Goal: Transaction & Acquisition: Purchase product/service

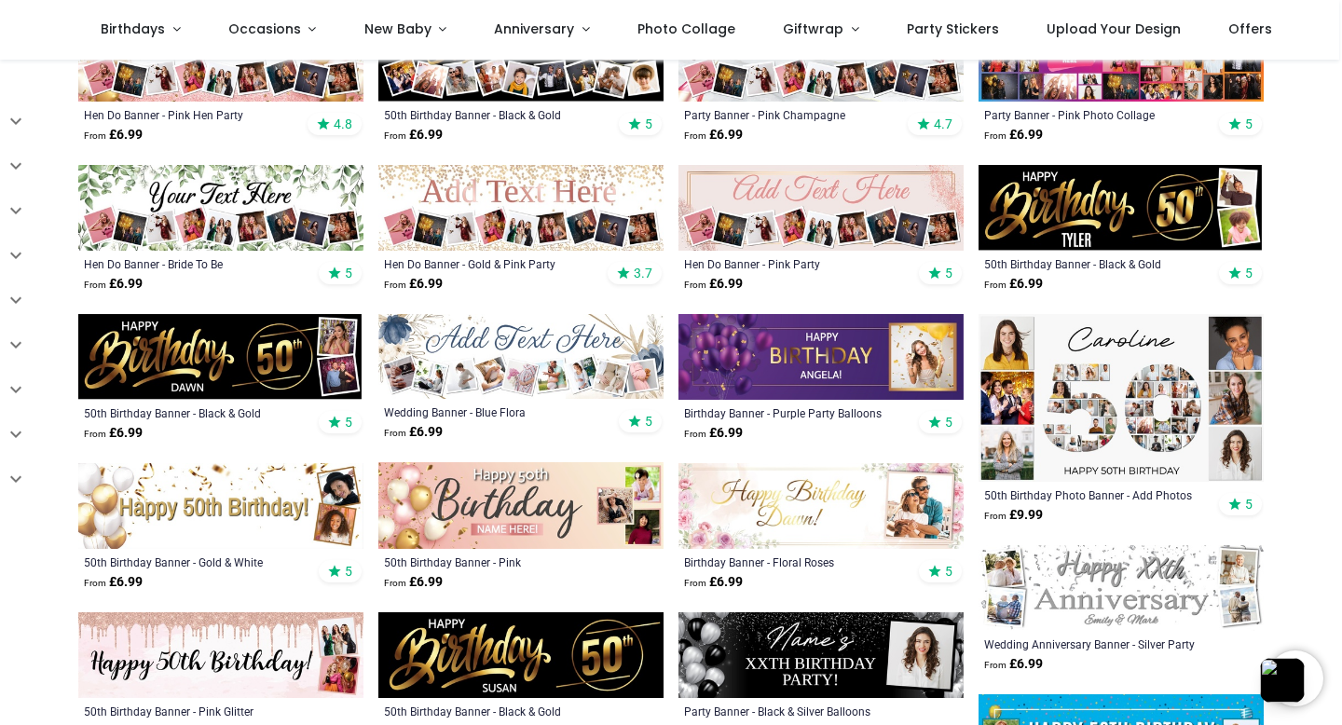
scroll to position [531, 0]
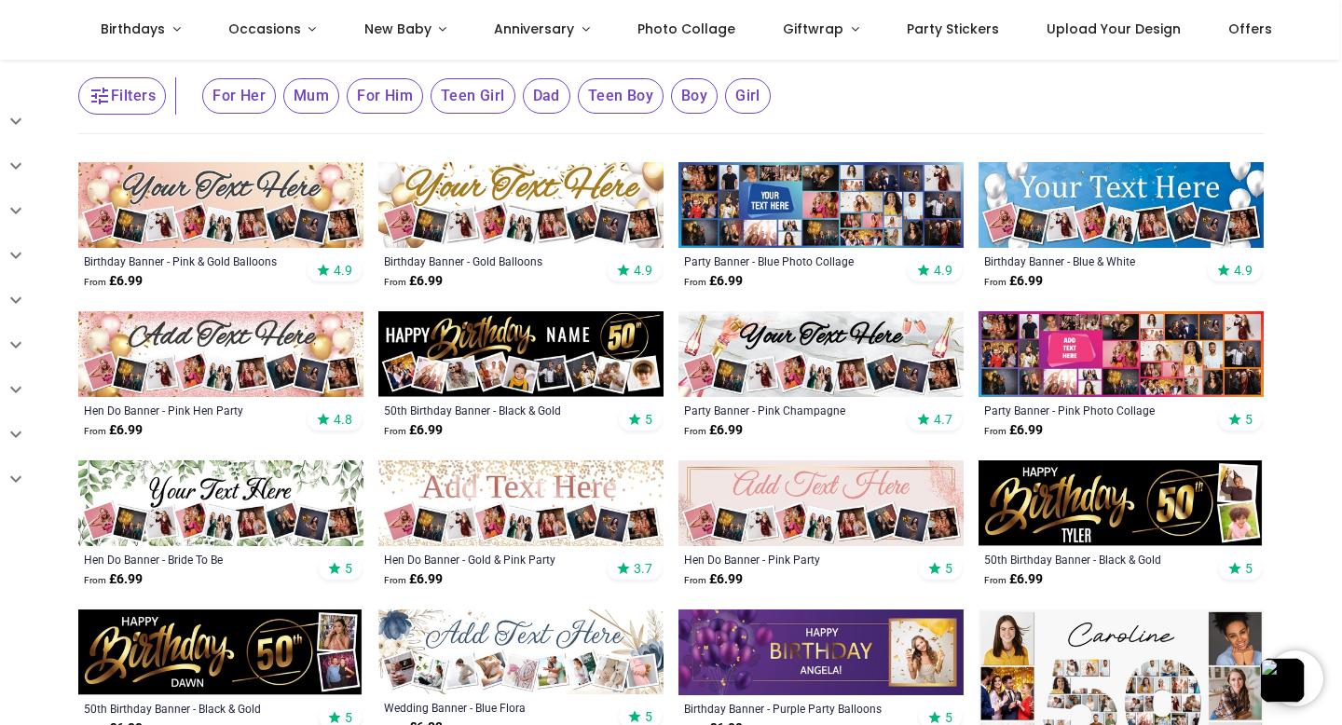
scroll to position [209, 0]
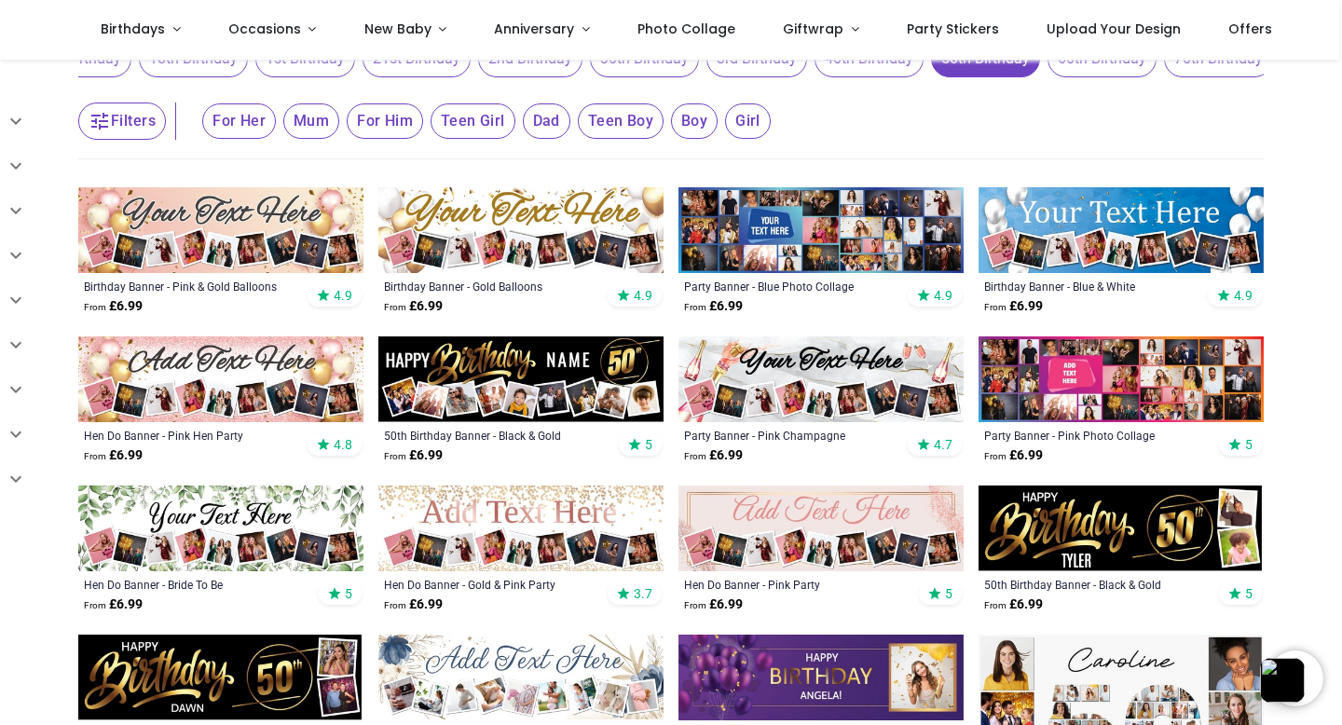
click at [777, 231] on img at bounding box center [820, 230] width 285 height 86
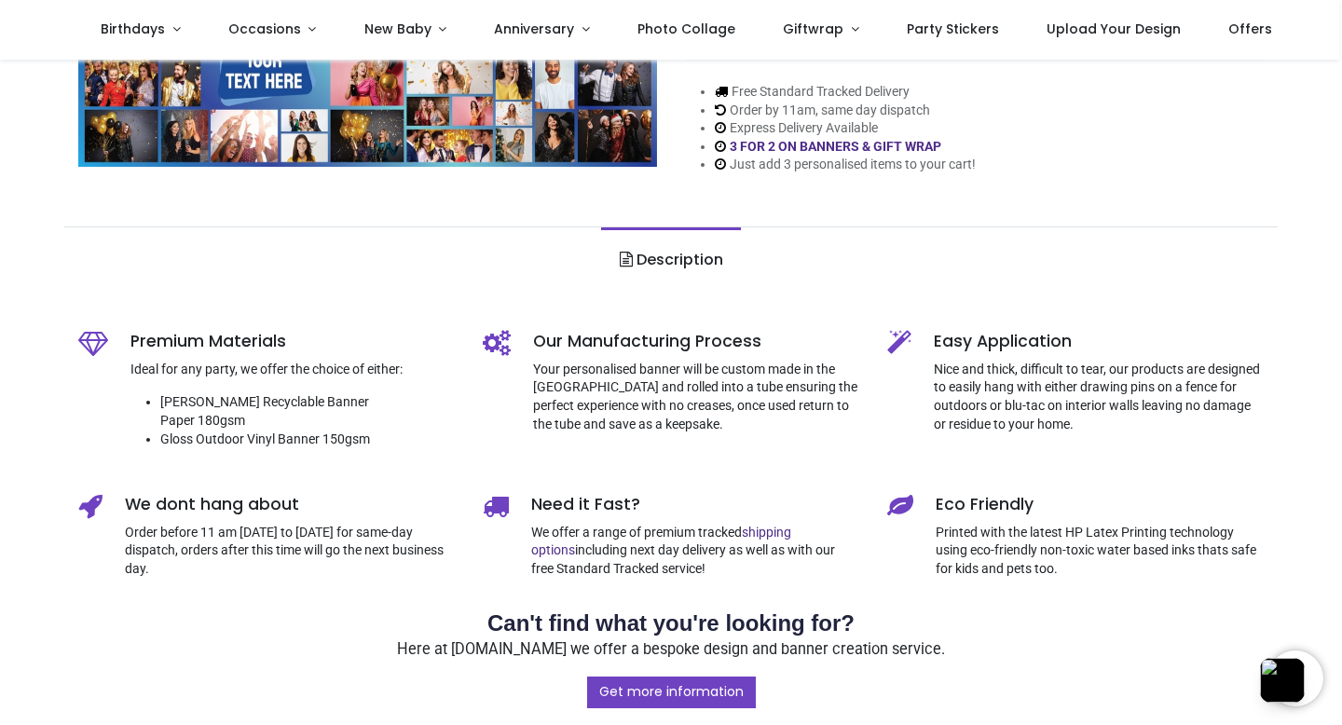
scroll to position [428, 0]
